Goal: Find specific page/section: Find specific page/section

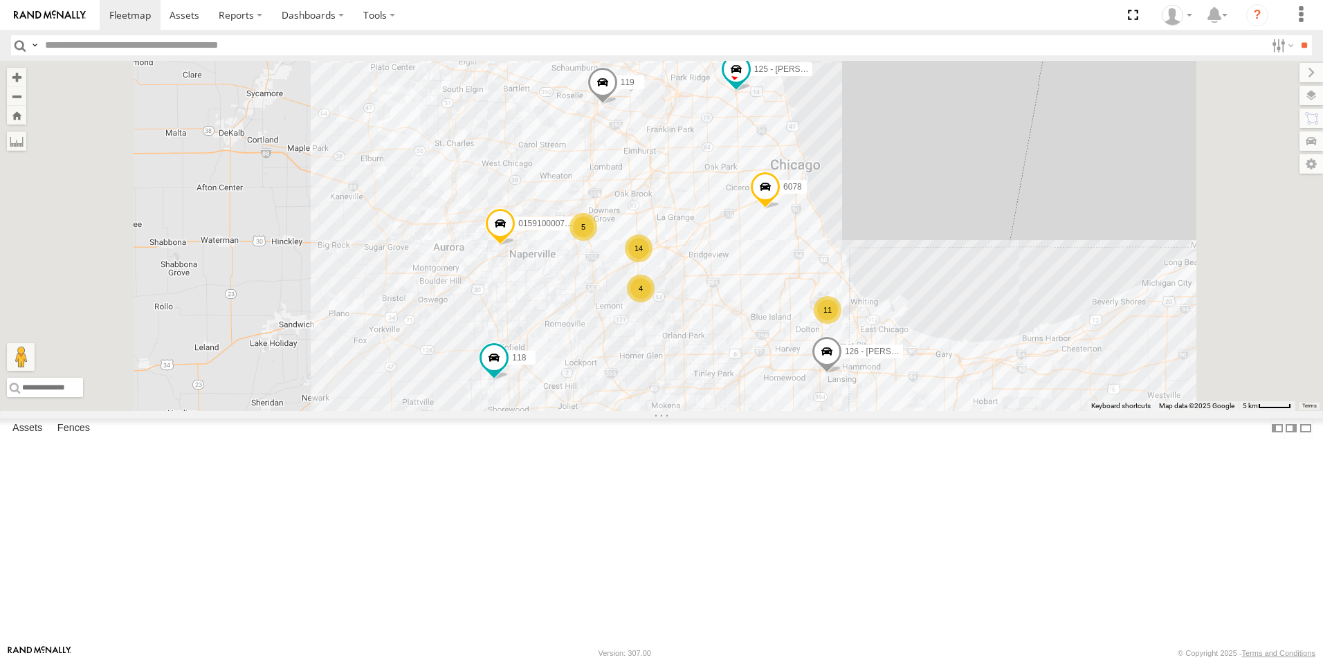
click at [0, 0] on div at bounding box center [0, 0] width 0 height 0
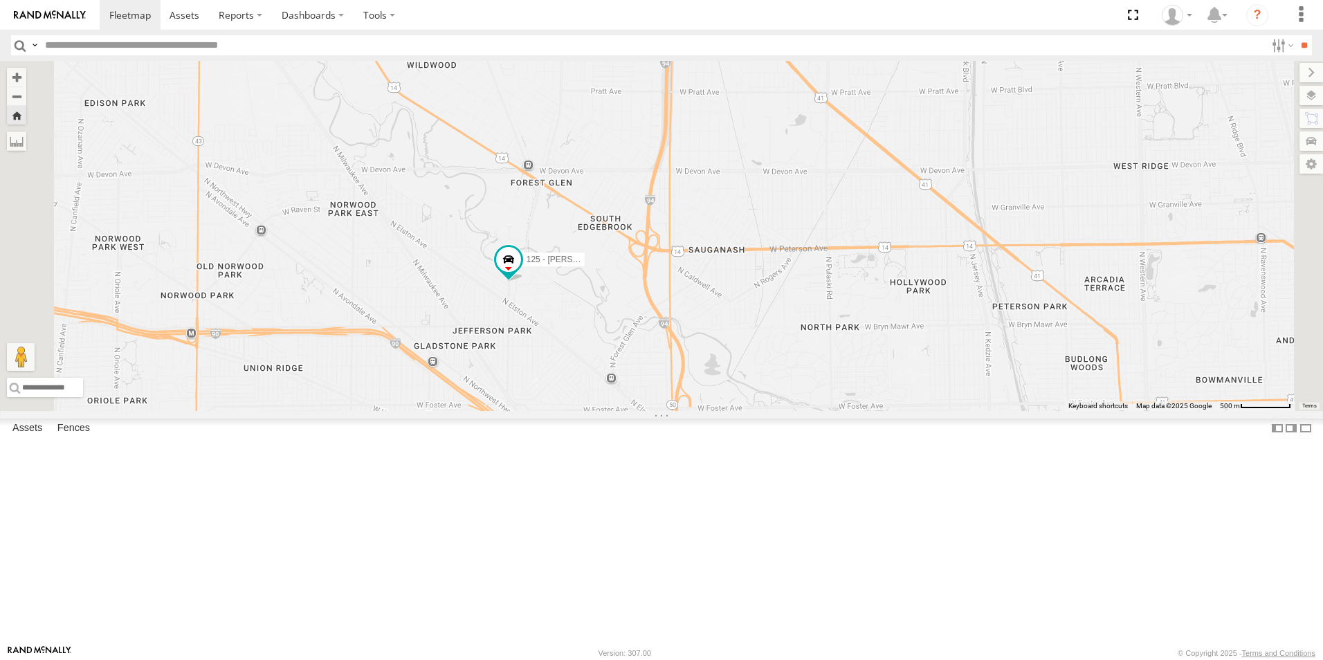
click at [0, 0] on div at bounding box center [0, 0] width 0 height 0
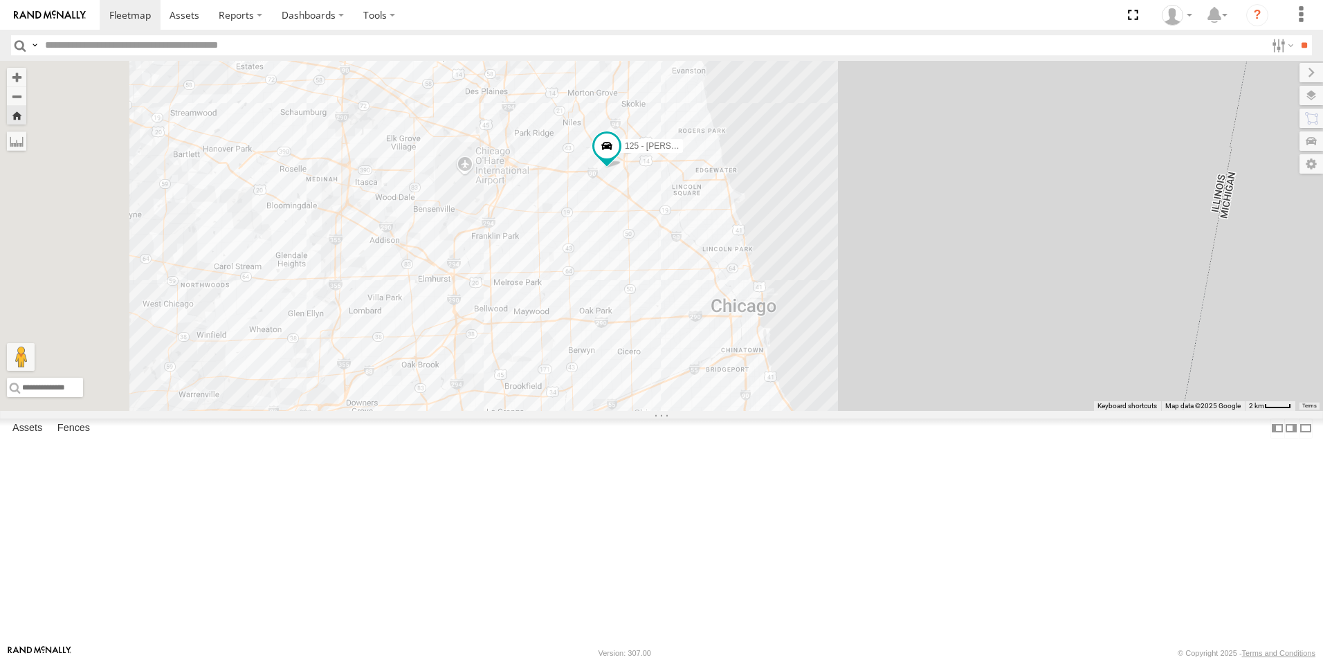
drag, startPoint x: 511, startPoint y: 277, endPoint x: 736, endPoint y: 309, distance: 227.2
click at [736, 309] on div "125 - [PERSON_NAME]" at bounding box center [661, 236] width 1323 height 350
click at [43, 14] on img at bounding box center [50, 15] width 72 height 10
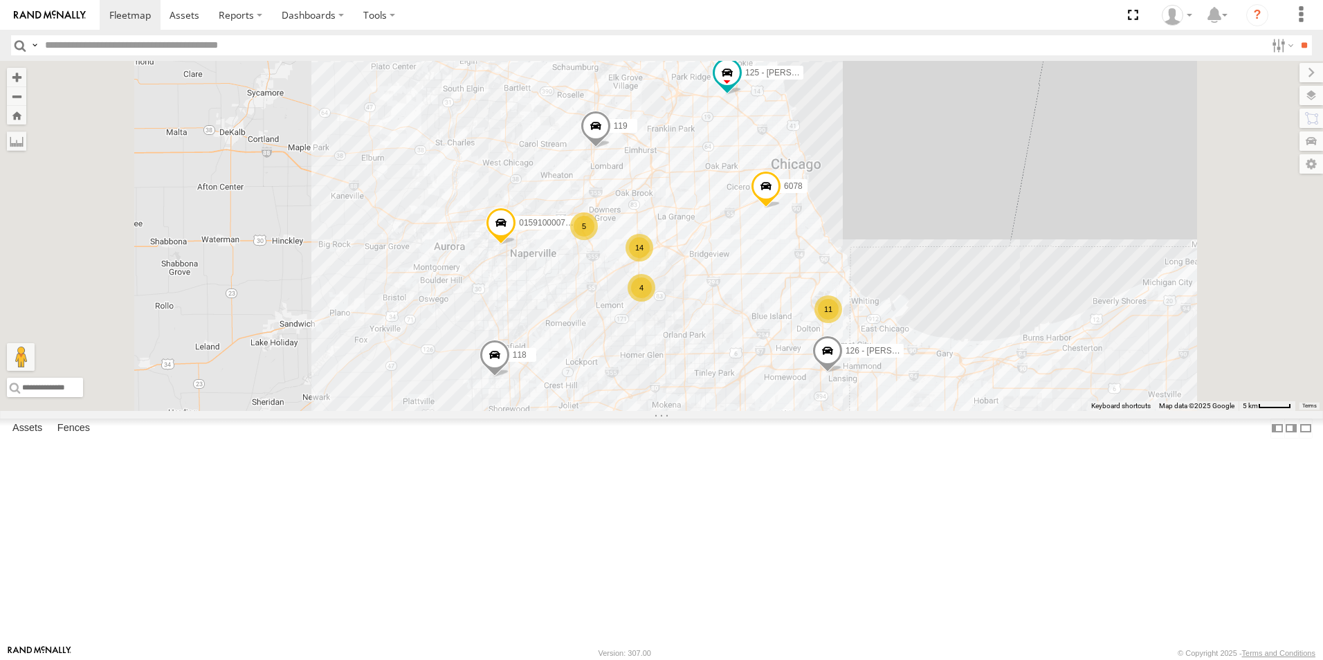
click at [0, 0] on div at bounding box center [0, 0] width 0 height 0
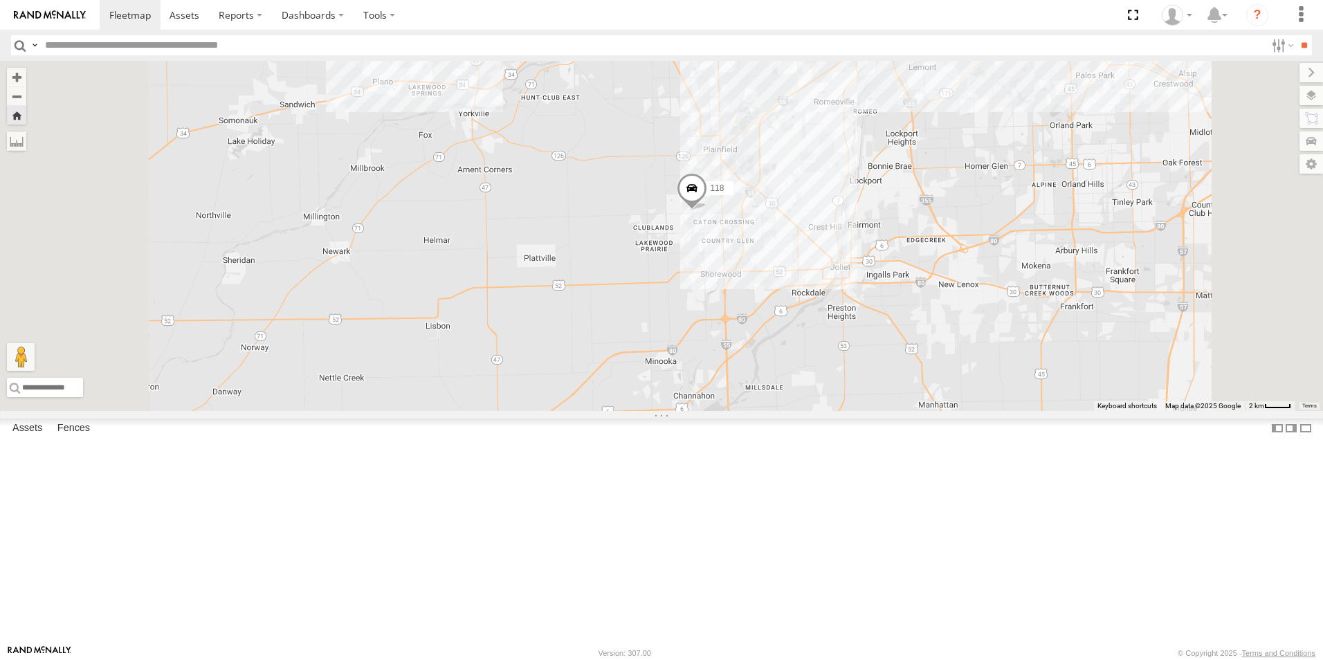
scroll to position [346, 0]
click at [0, 0] on div at bounding box center [0, 0] width 0 height 0
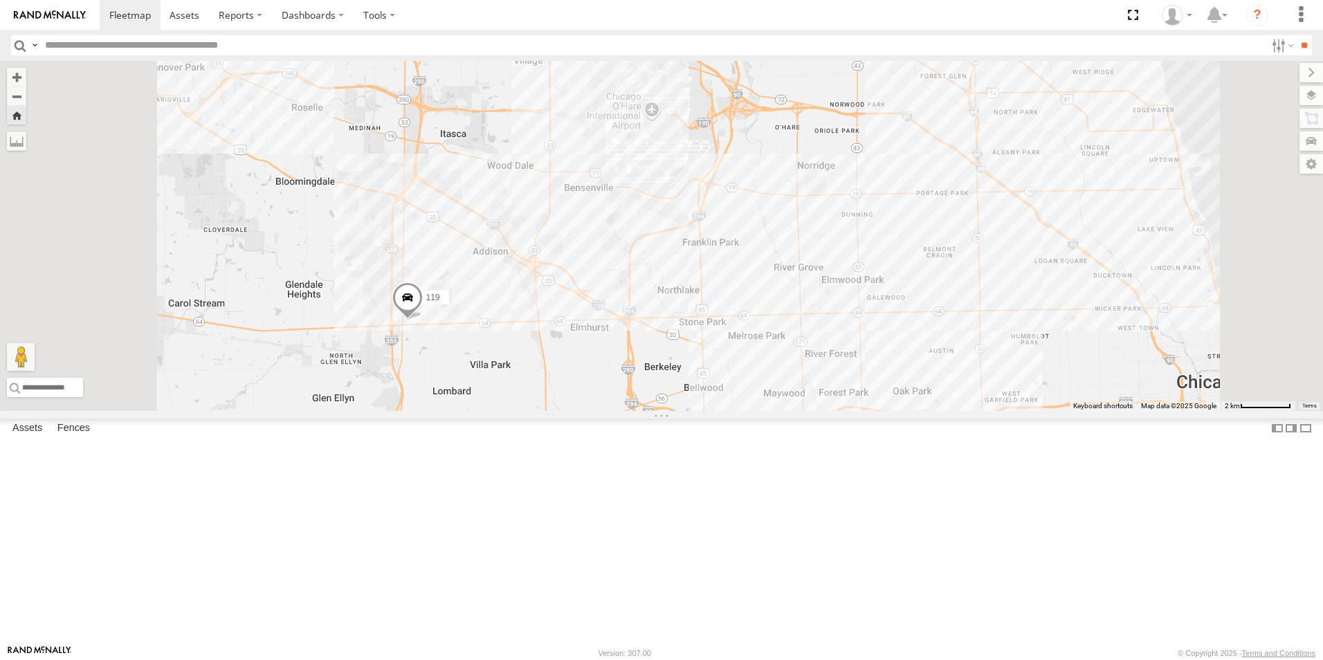
click at [71, 2] on link at bounding box center [50, 15] width 100 height 30
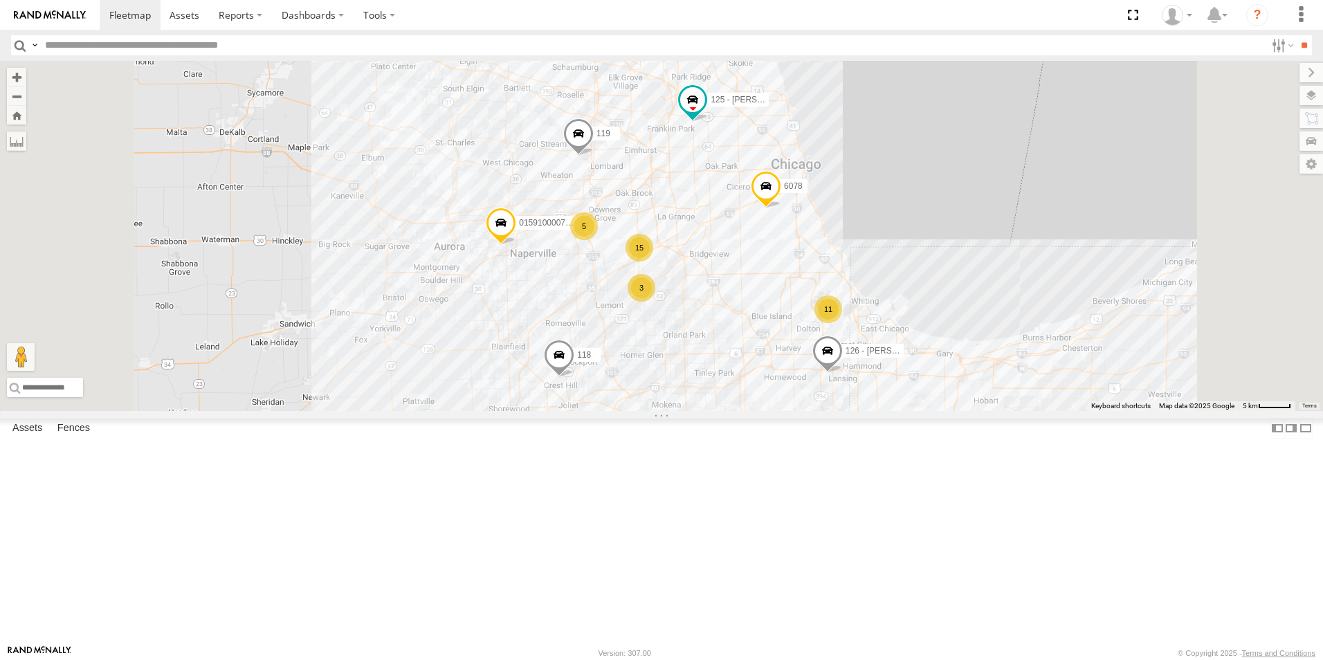
click at [0, 0] on div at bounding box center [0, 0] width 0 height 0
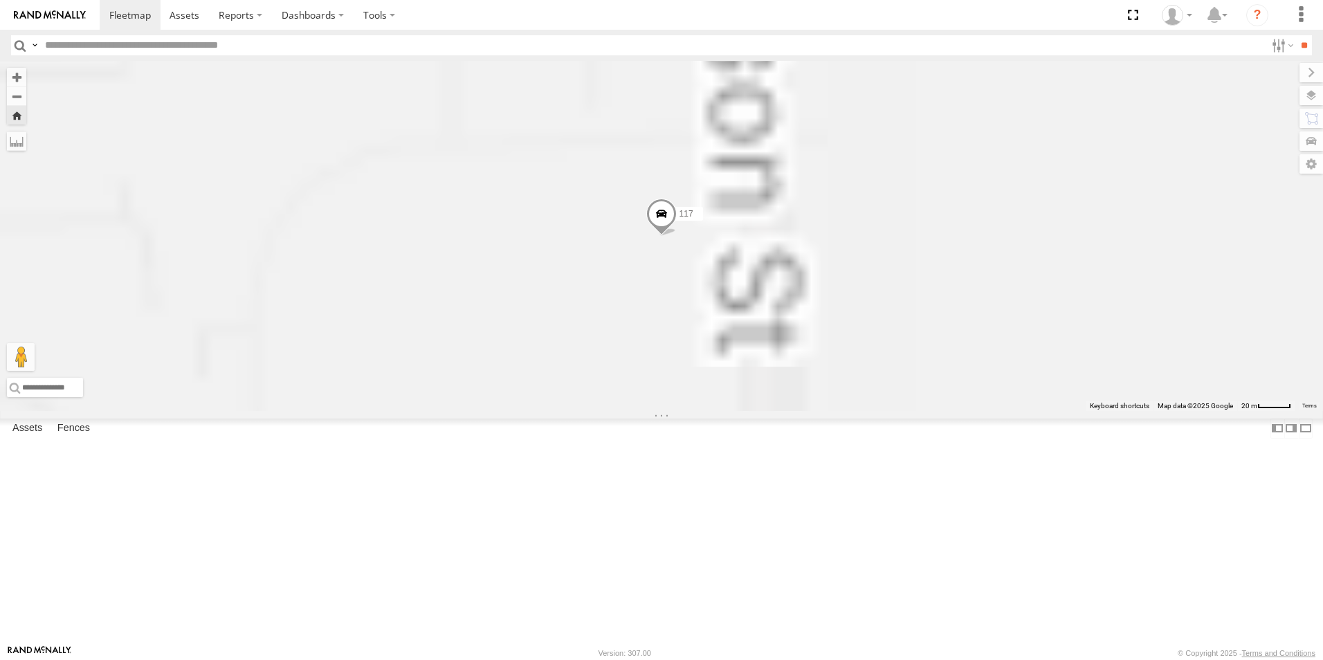
click at [677, 236] on span at bounding box center [661, 217] width 30 height 37
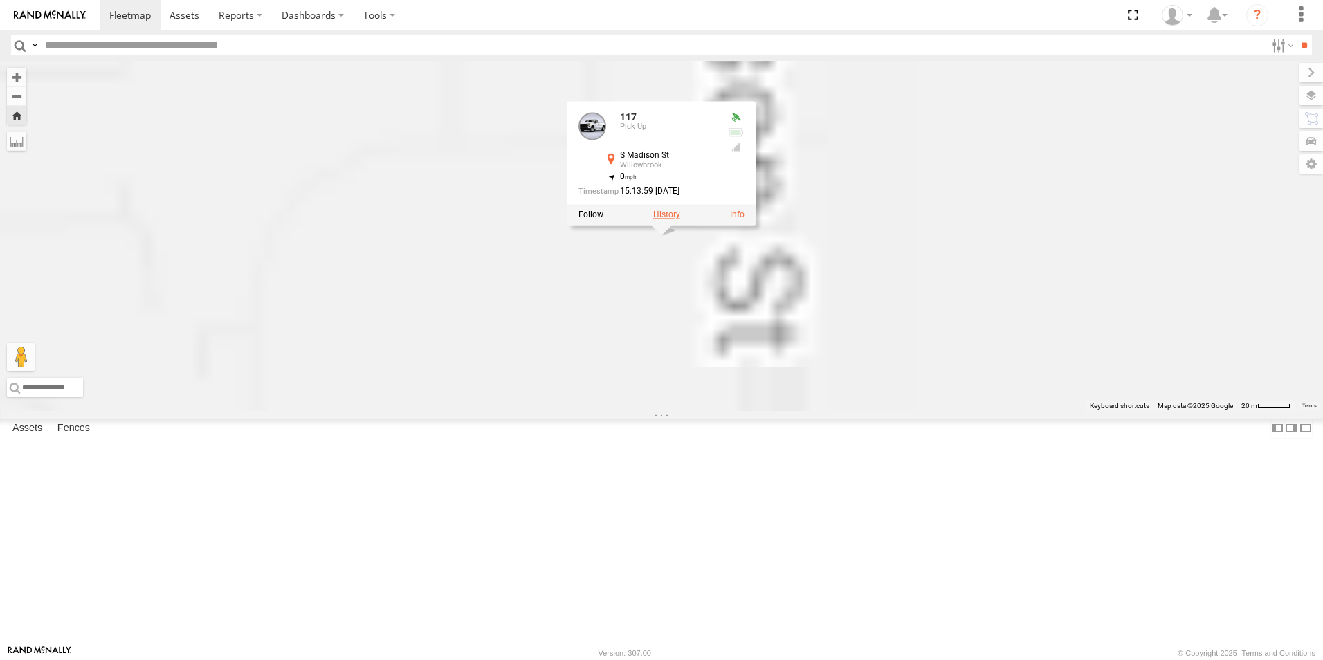
click at [680, 220] on label at bounding box center [666, 215] width 27 height 10
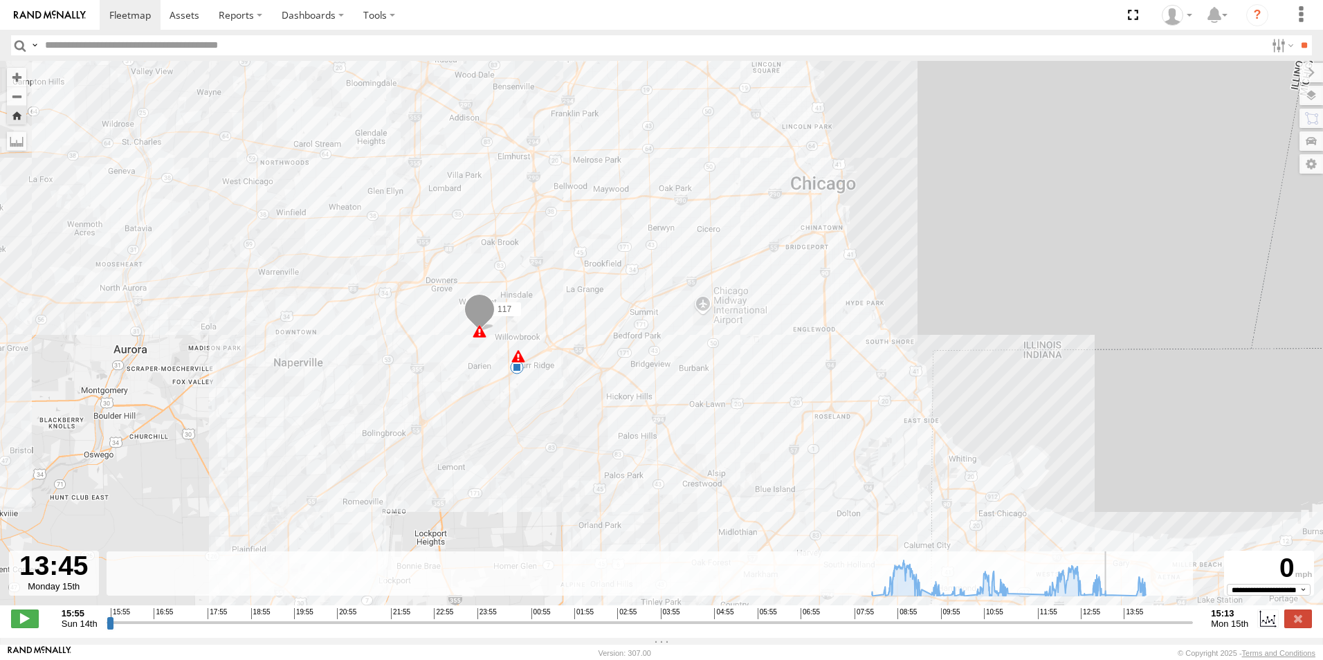
drag, startPoint x: 833, startPoint y: 635, endPoint x: 1120, endPoint y: 629, distance: 287.2
click at [1120, 629] on input "range" at bounding box center [650, 622] width 1087 height 13
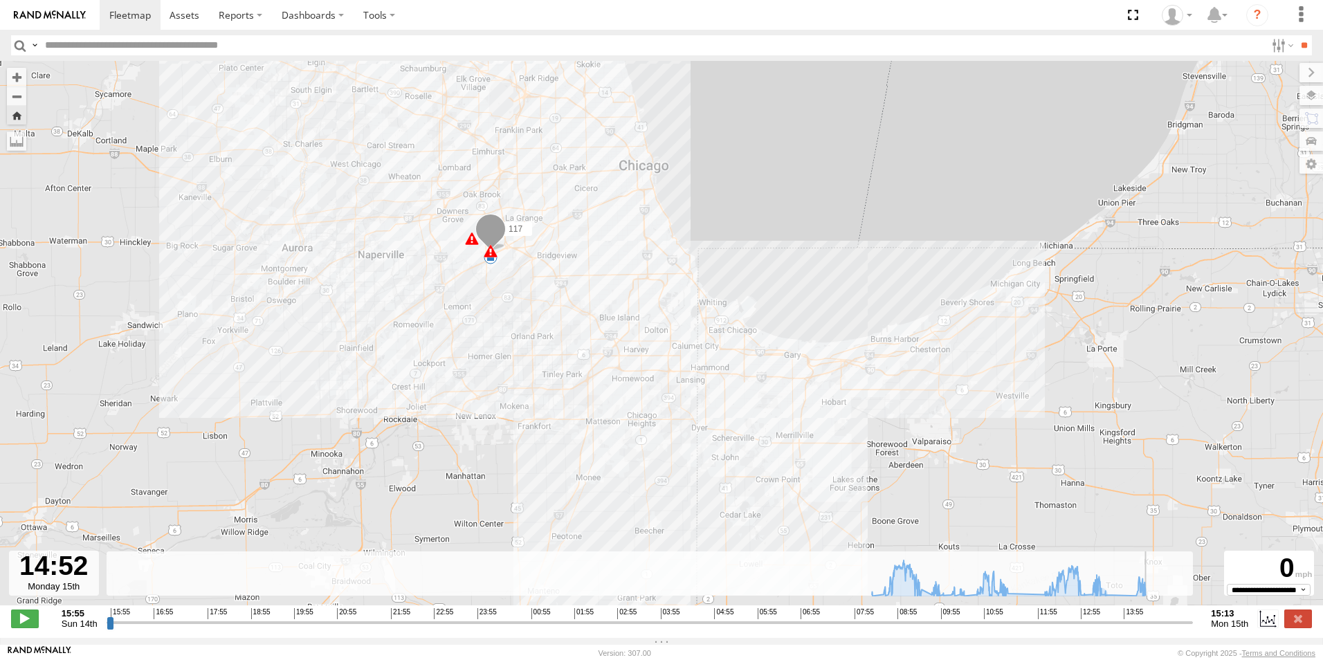
drag, startPoint x: 1118, startPoint y: 630, endPoint x: 1176, endPoint y: 619, distance: 58.4
type input "**********"
click at [1176, 619] on input "range" at bounding box center [650, 622] width 1087 height 13
click at [72, 28] on link at bounding box center [50, 15] width 100 height 30
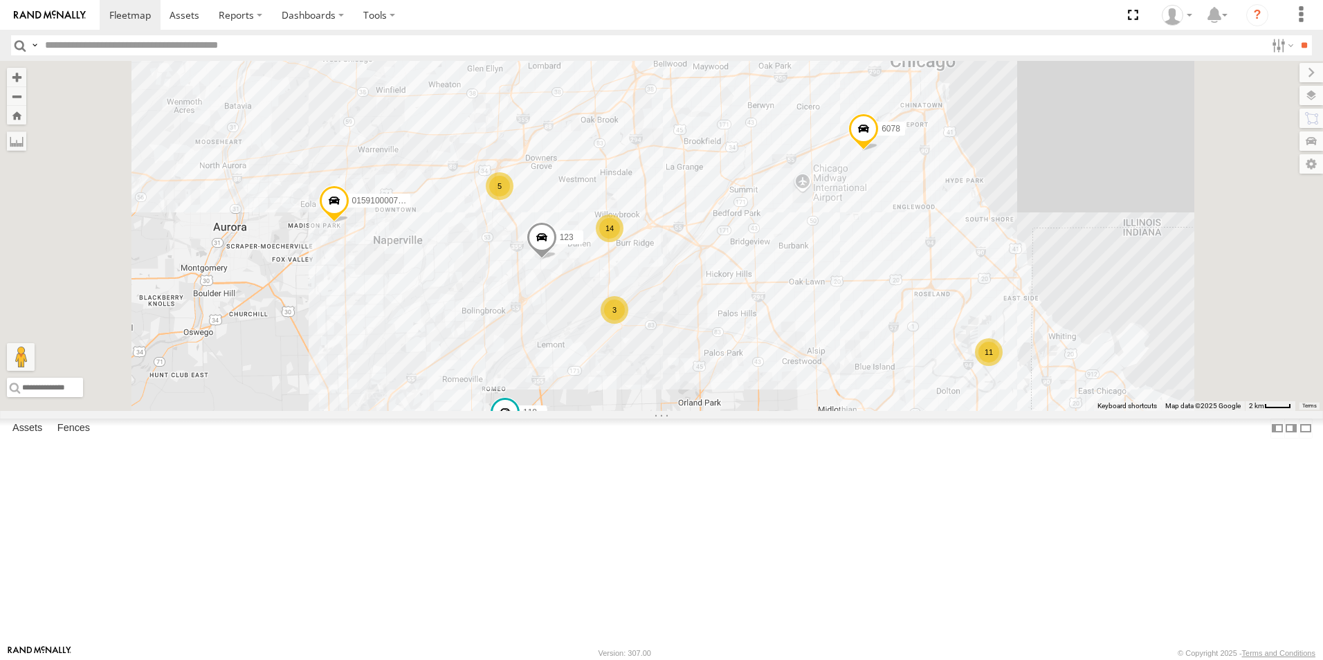
click at [0, 0] on div at bounding box center [0, 0] width 0 height 0
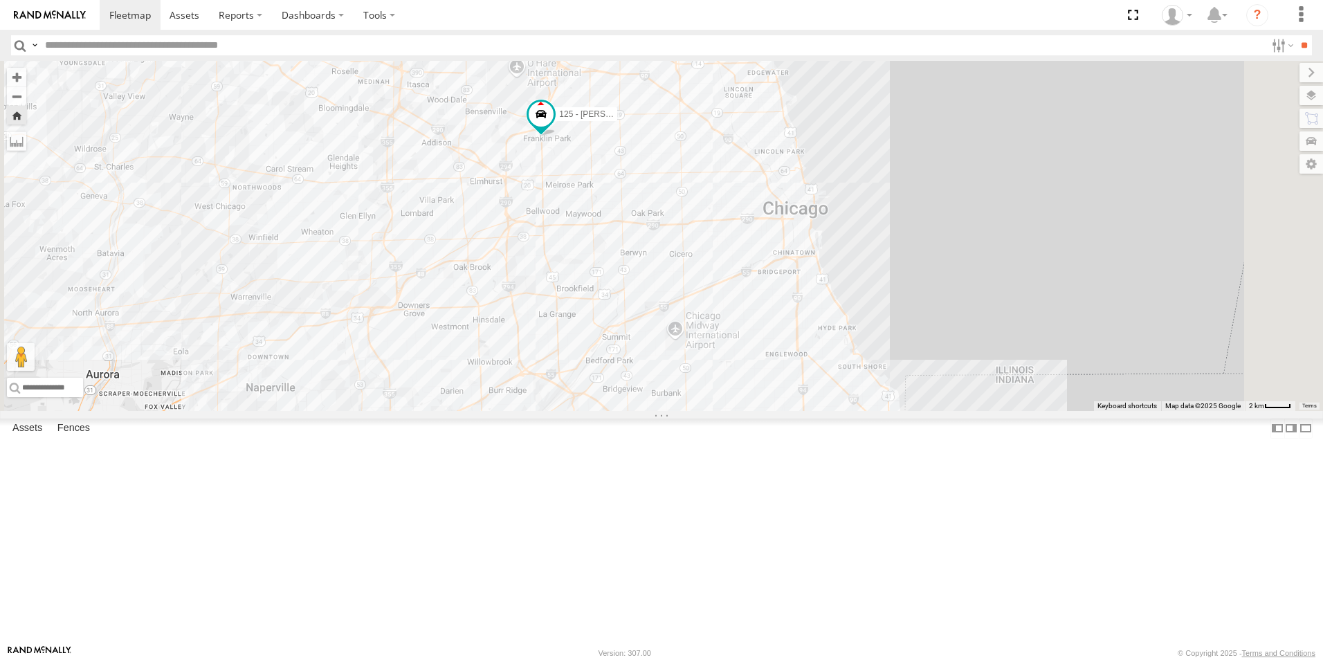
click at [64, 16] on img at bounding box center [50, 15] width 72 height 10
